Goal: Task Accomplishment & Management: Manage account settings

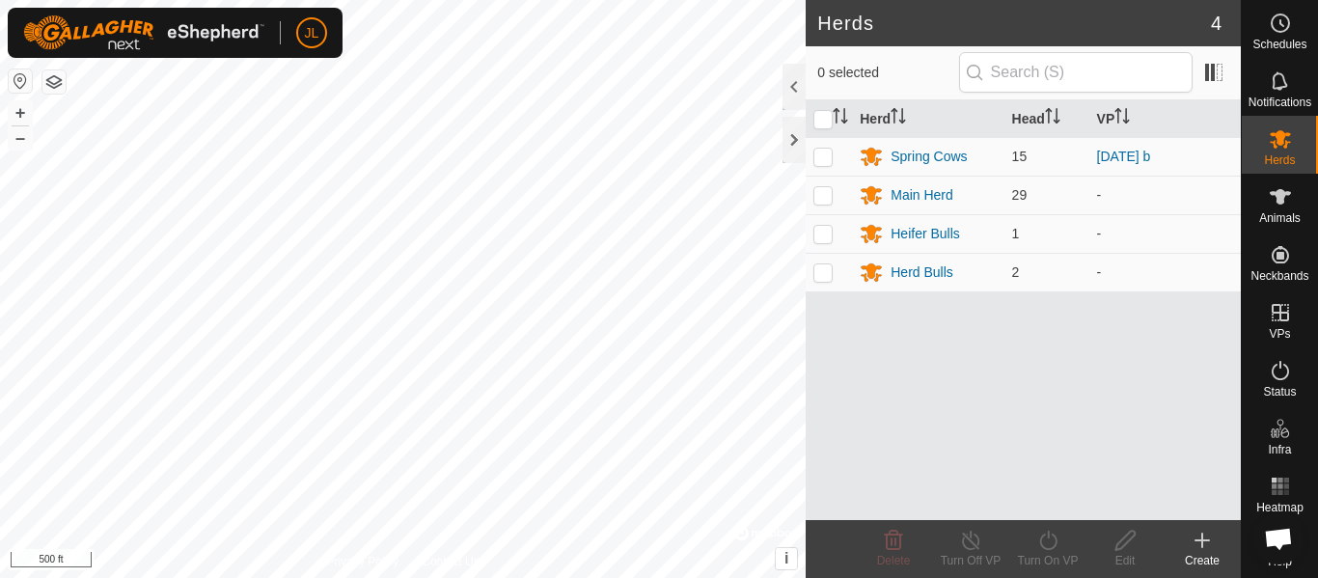
scroll to position [742, 0]
click at [1203, 543] on icon at bounding box center [1203, 541] width 0 height 14
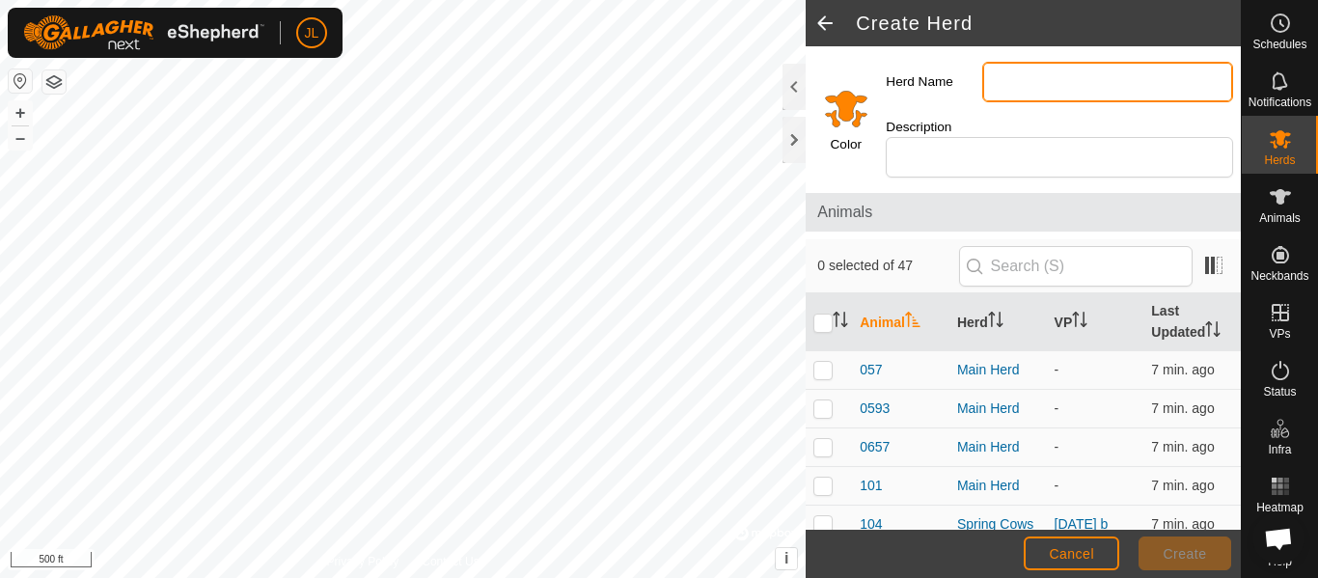
click at [1063, 85] on input "Herd Name" at bounding box center [1108, 82] width 251 height 41
type input "Replacement Heifers"
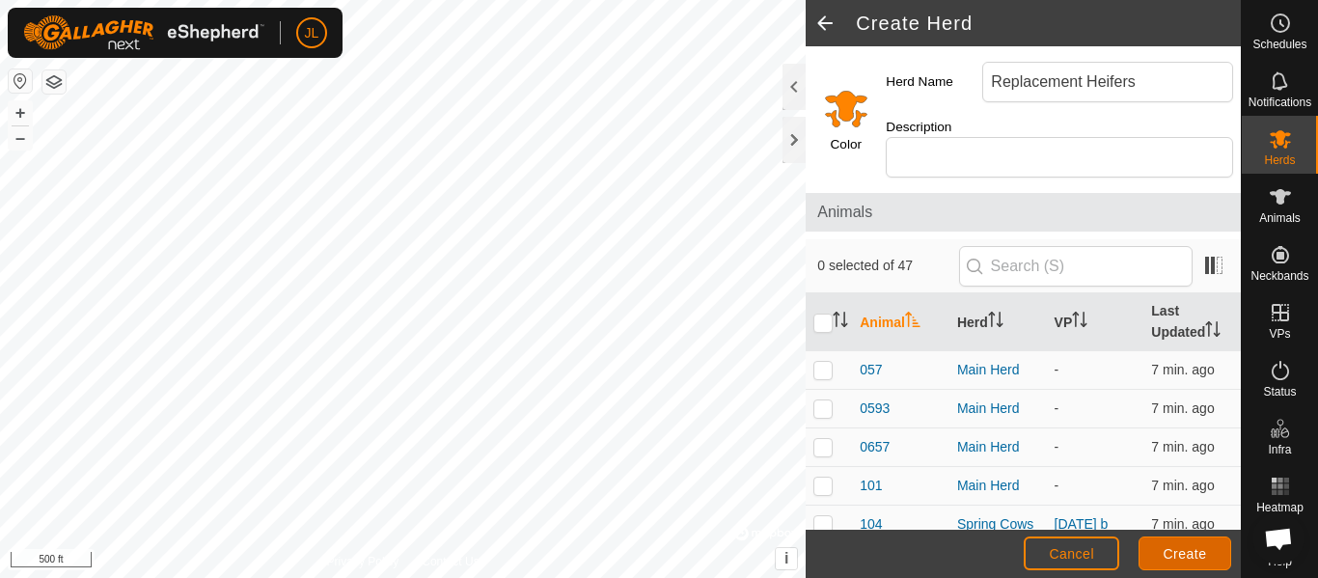
click at [1175, 550] on span "Create" at bounding box center [1185, 553] width 43 height 15
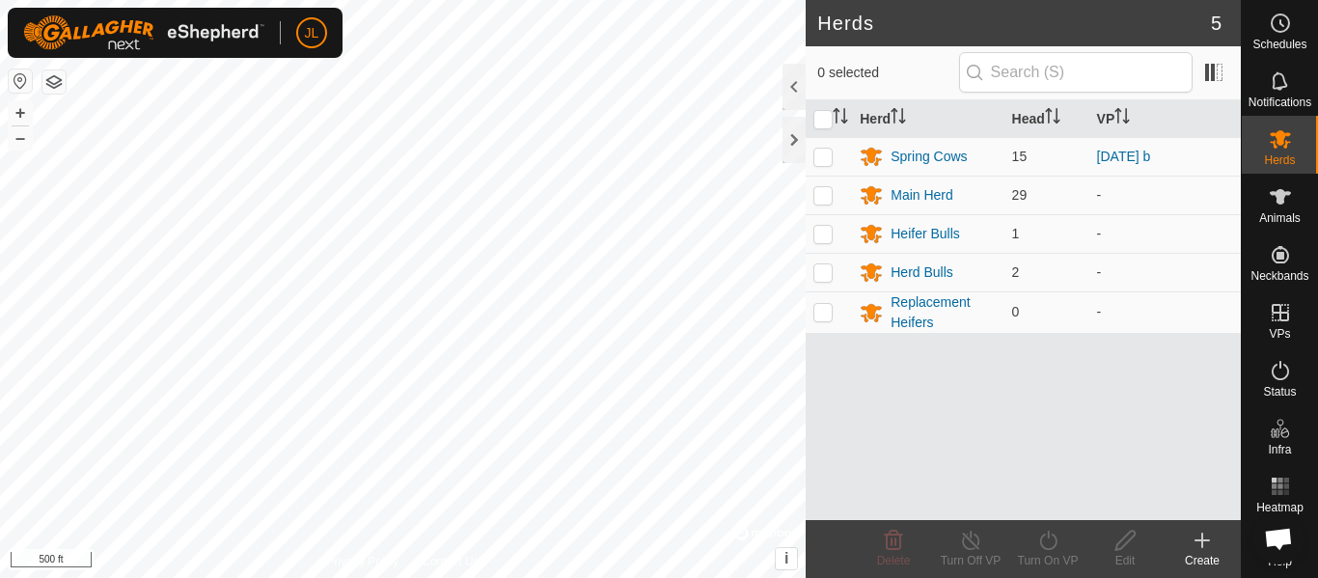
scroll to position [742, 0]
